Goal: Task Accomplishment & Management: Use online tool/utility

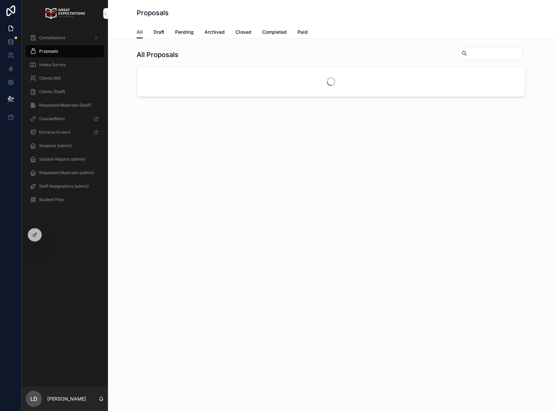
click at [190, 23] on div "Proposals" at bounding box center [331, 13] width 389 height 26
click at [156, 32] on span "Draft" at bounding box center [159, 32] width 11 height 7
click at [186, 31] on span "Pending" at bounding box center [184, 32] width 19 height 7
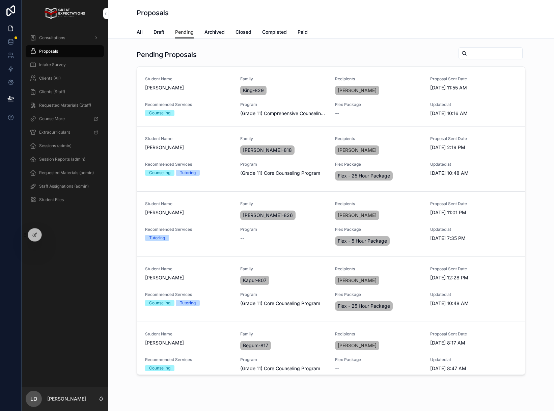
click at [140, 33] on span "All" at bounding box center [140, 32] width 6 height 7
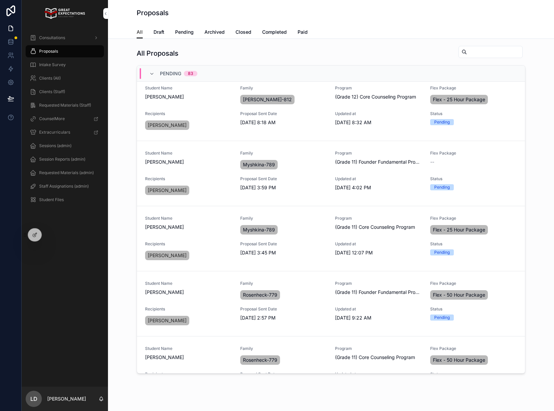
scroll to position [1, 0]
click at [0, 0] on icon at bounding box center [0, 0] width 0 height 0
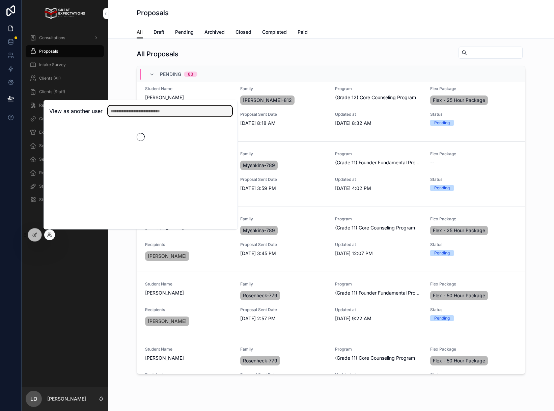
click at [126, 109] on input "text" at bounding box center [170, 111] width 124 height 11
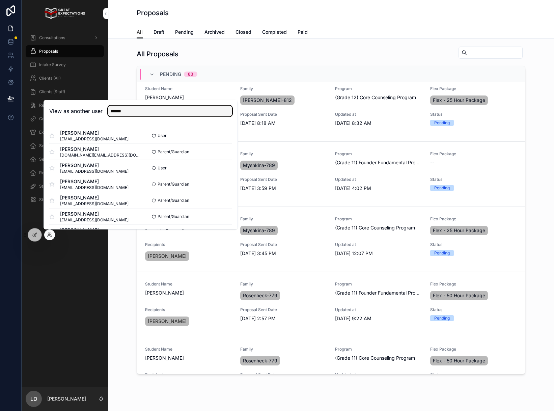
scroll to position [33, 0]
type input "******"
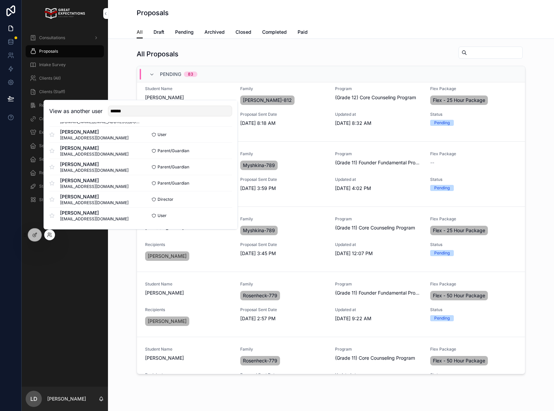
click at [0, 0] on button "Select" at bounding box center [0, 0] width 0 height 0
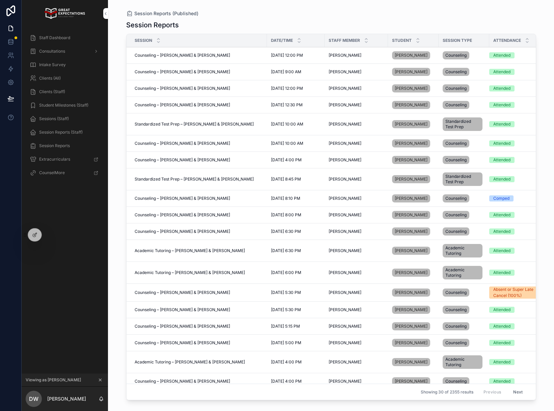
click at [75, 35] on div "Staff Dashboard" at bounding box center [65, 37] width 70 height 11
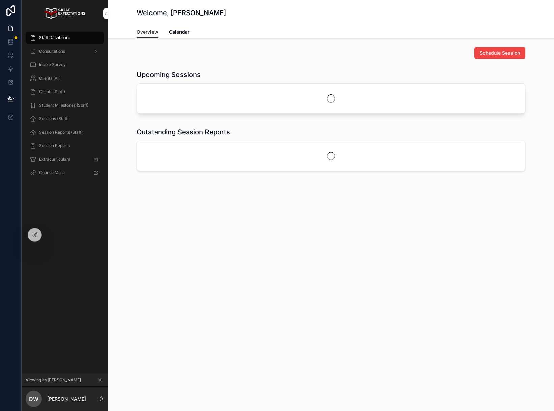
click at [496, 54] on span "Schedule Session" at bounding box center [500, 53] width 40 height 7
